Goal: Transaction & Acquisition: Download file/media

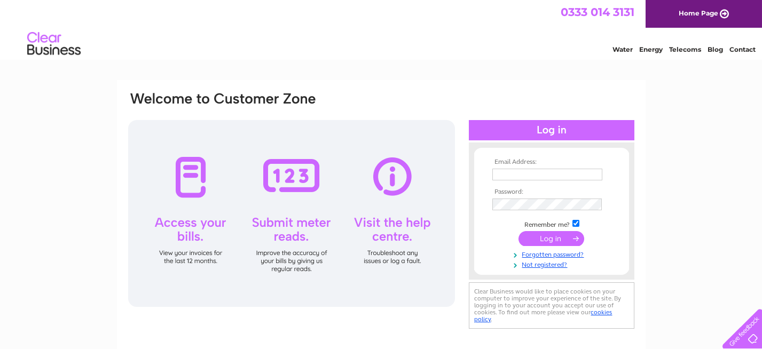
type input "[PERSON_NAME][EMAIL_ADDRESS][DOMAIN_NAME]"
click at [554, 239] on input "submit" at bounding box center [551, 238] width 66 height 15
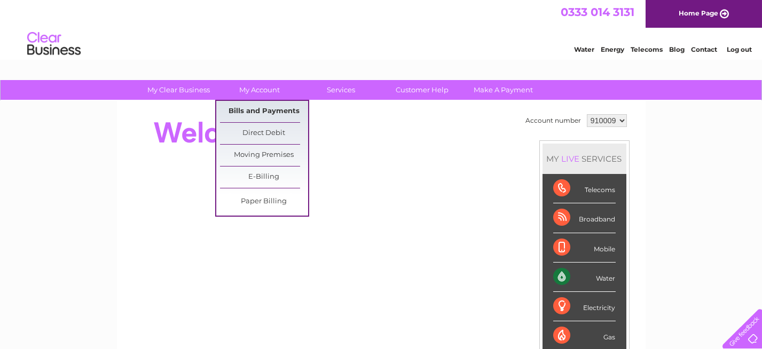
click at [262, 109] on link "Bills and Payments" at bounding box center [264, 111] width 88 height 21
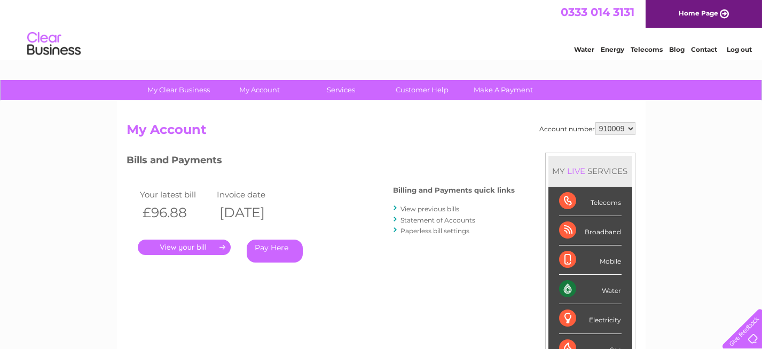
click at [435, 211] on link "View previous bills" at bounding box center [430, 209] width 59 height 8
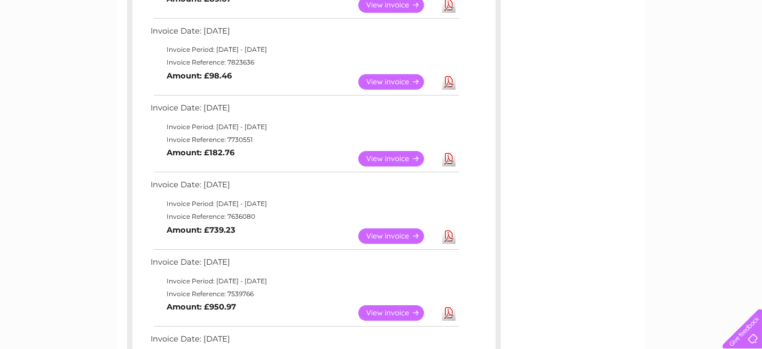
scroll to position [427, 0]
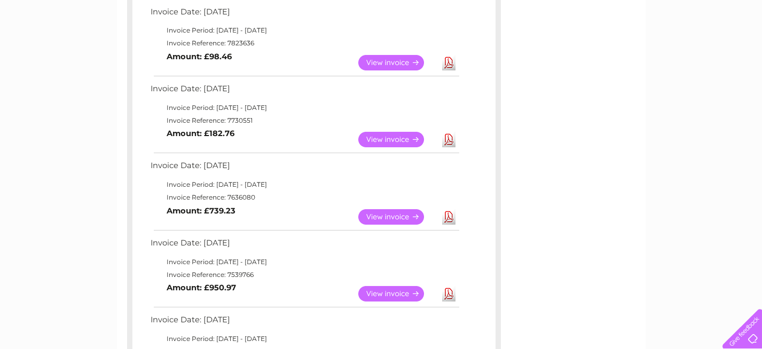
click at [452, 294] on link "Download" at bounding box center [448, 293] width 13 height 15
click at [447, 219] on link "Download" at bounding box center [448, 216] width 13 height 15
click at [447, 139] on link "Download" at bounding box center [448, 139] width 13 height 15
click at [448, 59] on link "Download" at bounding box center [448, 62] width 13 height 15
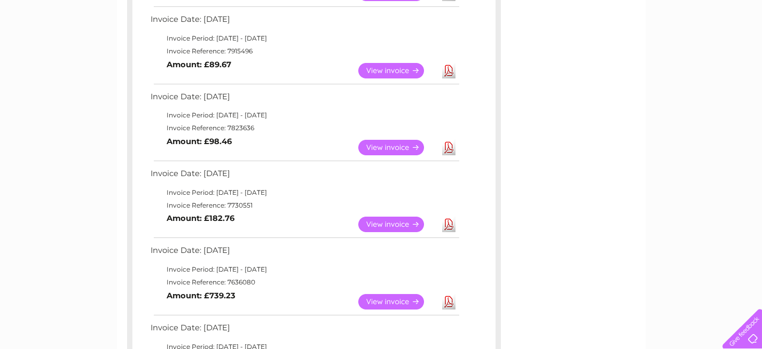
scroll to position [320, 0]
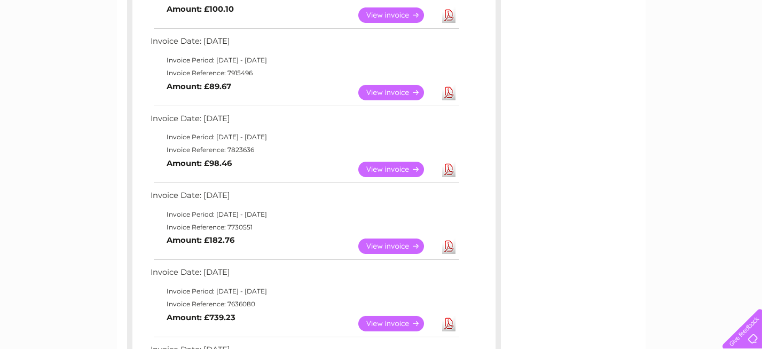
click at [450, 93] on link "Download" at bounding box center [448, 92] width 13 height 15
click at [448, 20] on link "Download" at bounding box center [448, 14] width 13 height 15
